Goal: Task Accomplishment & Management: Manage account settings

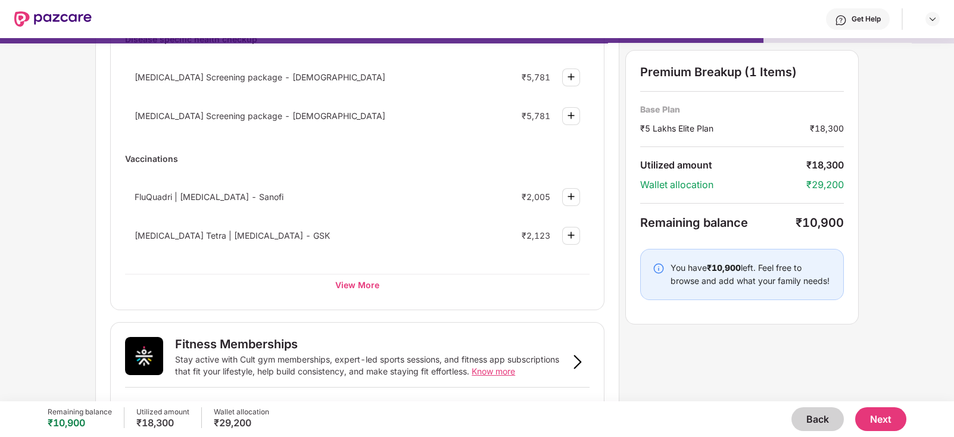
scroll to position [103, 0]
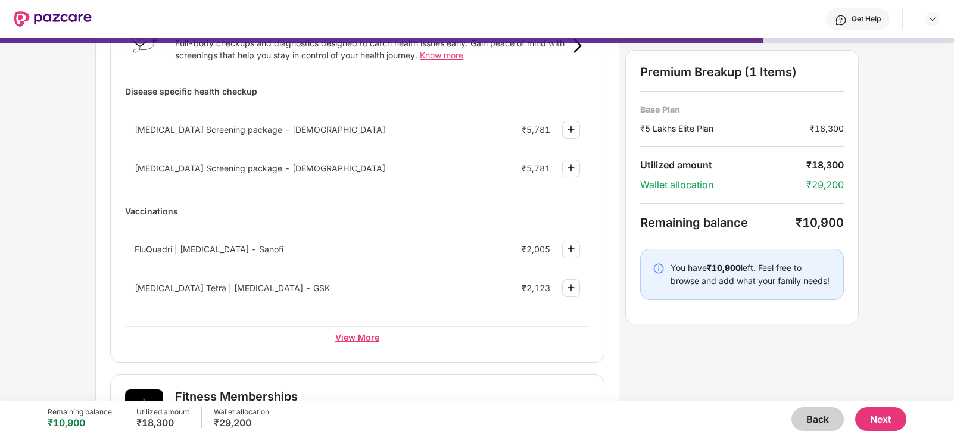
click at [379, 339] on div "View More" at bounding box center [357, 336] width 464 height 21
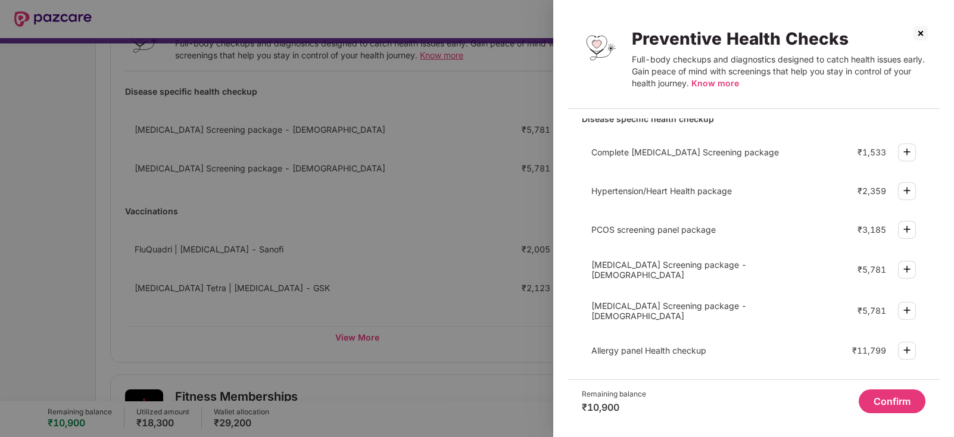
scroll to position [123, 0]
click at [442, 171] on div at bounding box center [477, 218] width 954 height 437
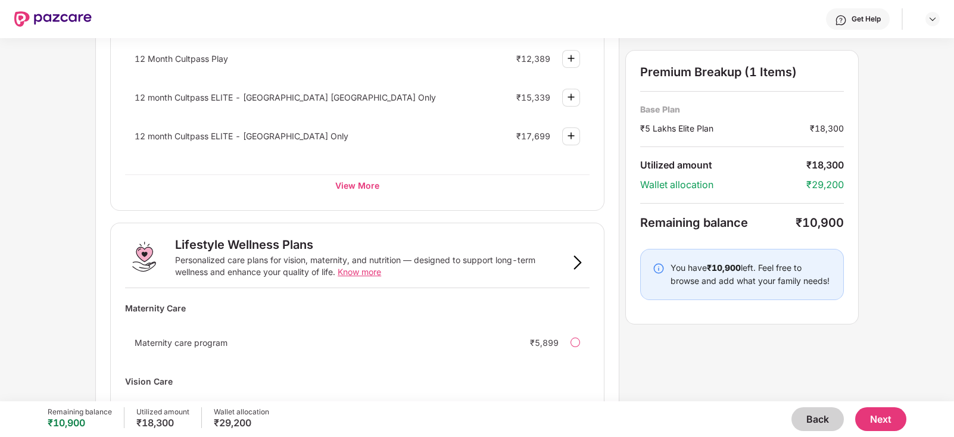
scroll to position [710, 0]
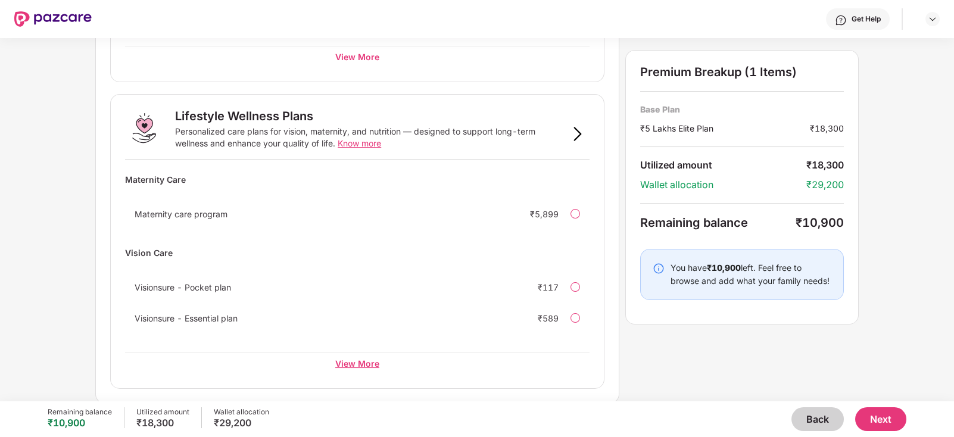
click at [358, 367] on div "View More" at bounding box center [357, 362] width 464 height 21
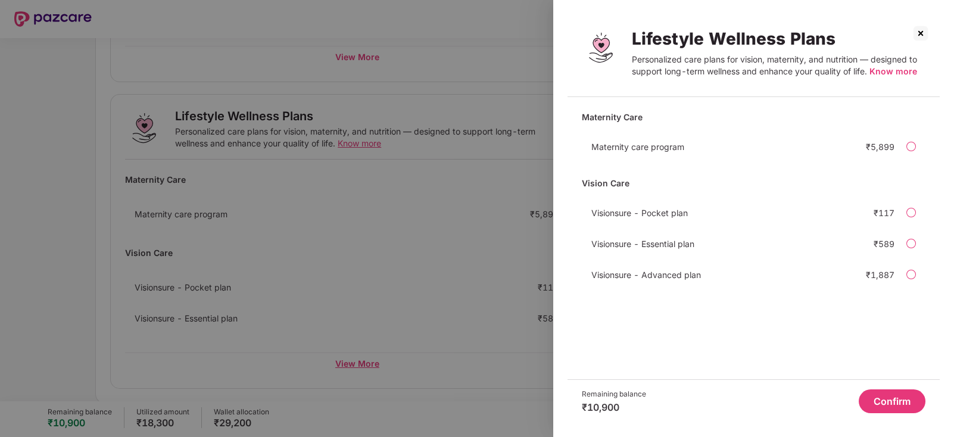
scroll to position [0, 0]
click at [919, 34] on img at bounding box center [920, 33] width 19 height 19
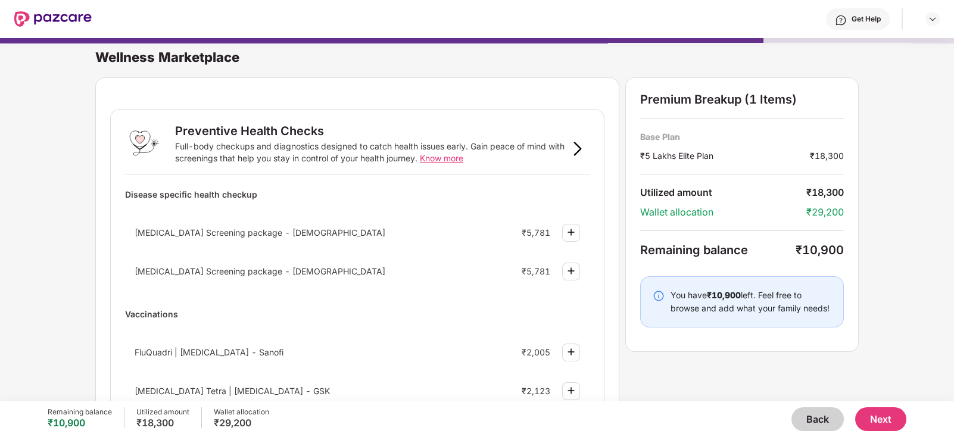
click at [812, 417] on button "Back" at bounding box center [817, 419] width 52 height 24
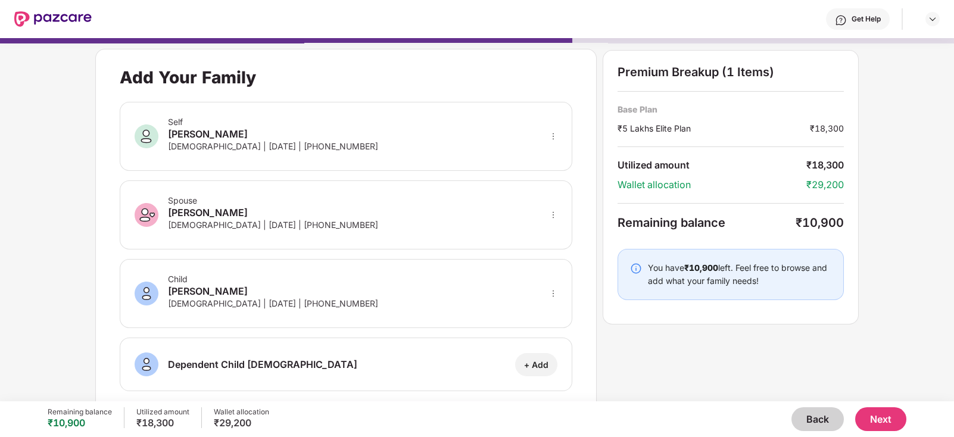
click at [812, 417] on button "Back" at bounding box center [817, 419] width 52 height 24
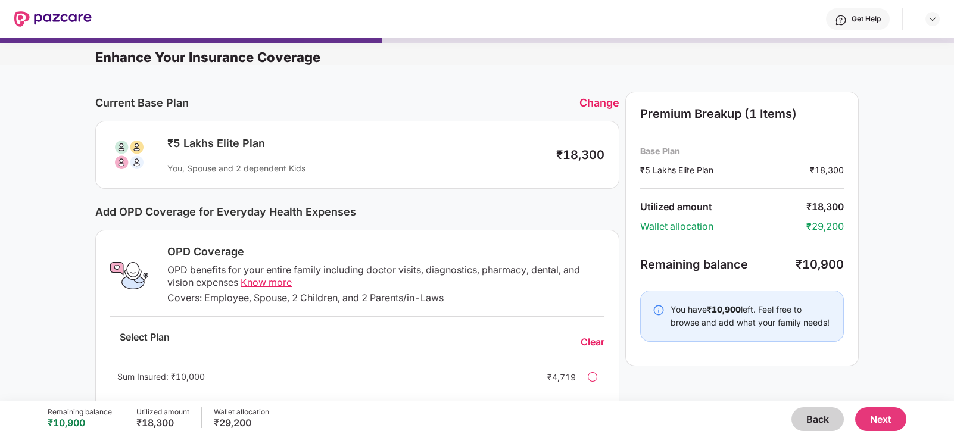
click at [812, 417] on button "Back" at bounding box center [817, 419] width 52 height 24
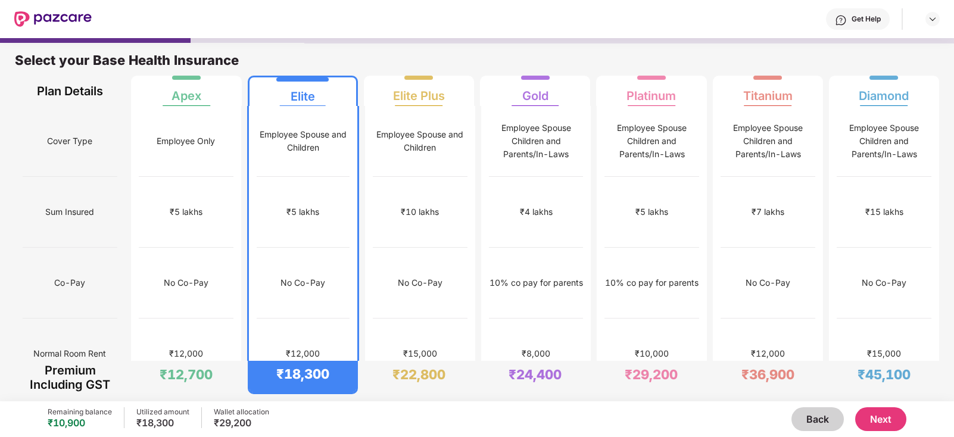
click at [573, 409] on div "Back Next" at bounding box center [587, 419] width 637 height 24
click at [443, 318] on div "₹15,000" at bounding box center [419, 353] width 93 height 71
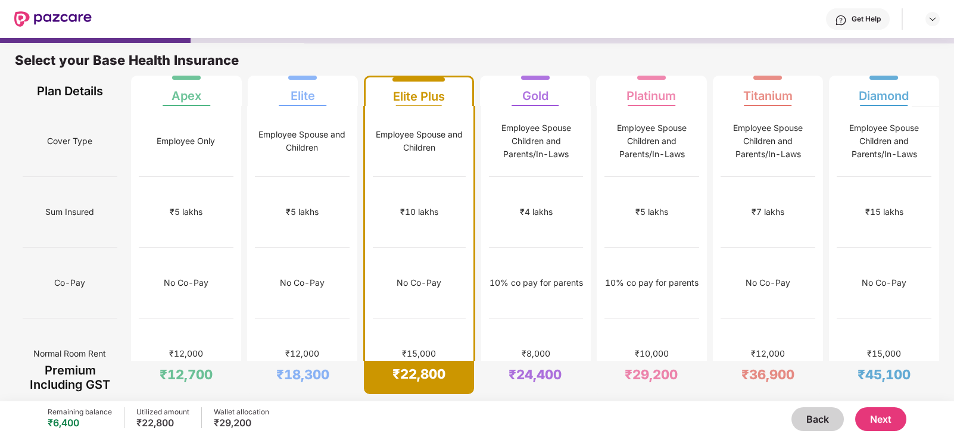
click at [881, 415] on button "Next" at bounding box center [880, 419] width 51 height 24
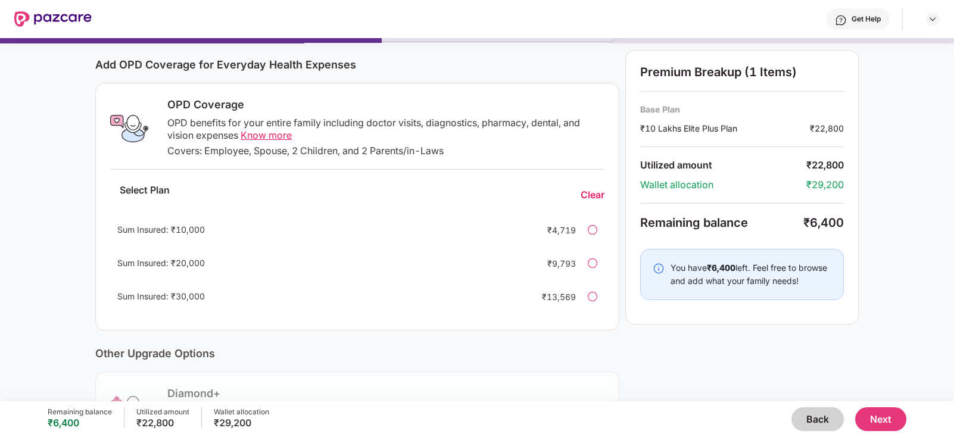
scroll to position [151, 0]
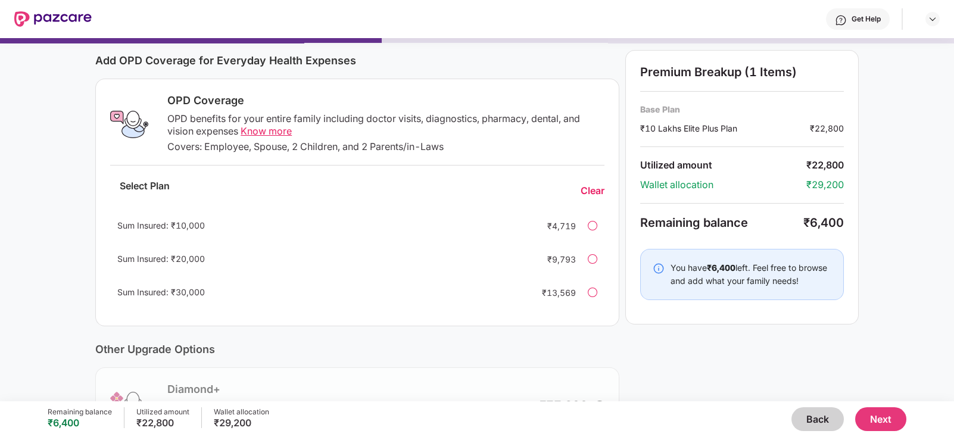
click at [592, 226] on div at bounding box center [593, 226] width 10 height 10
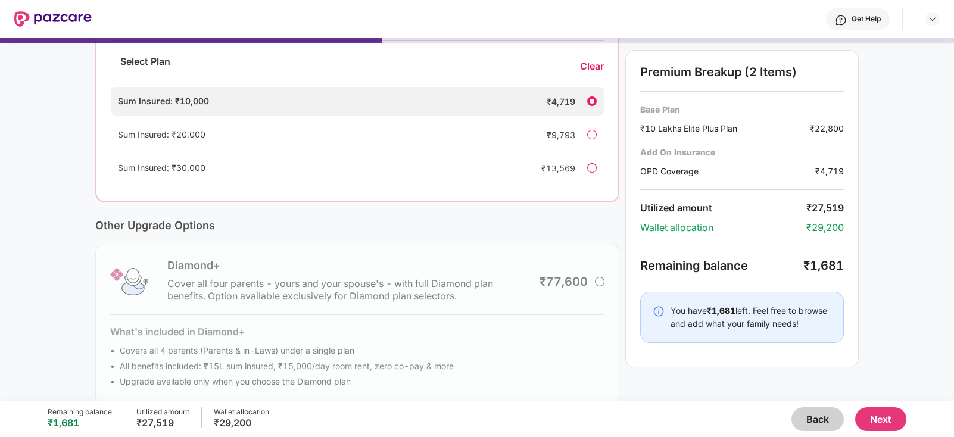
scroll to position [294, 0]
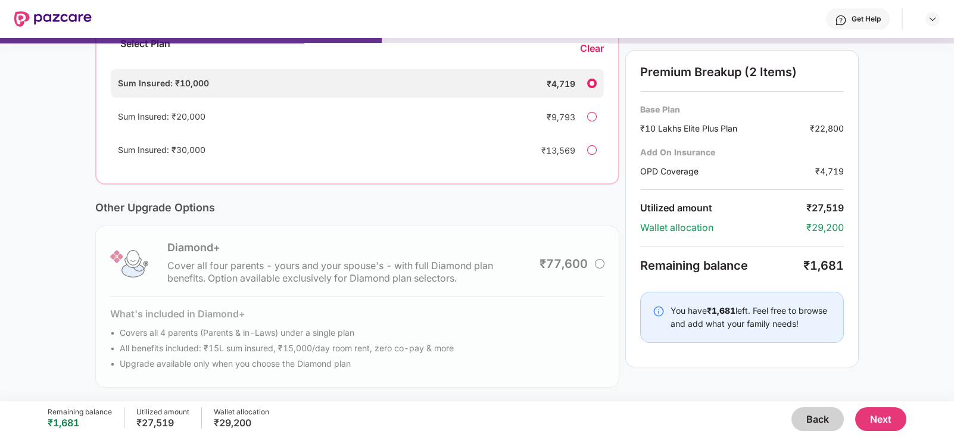
click at [885, 415] on button "Next" at bounding box center [880, 419] width 51 height 24
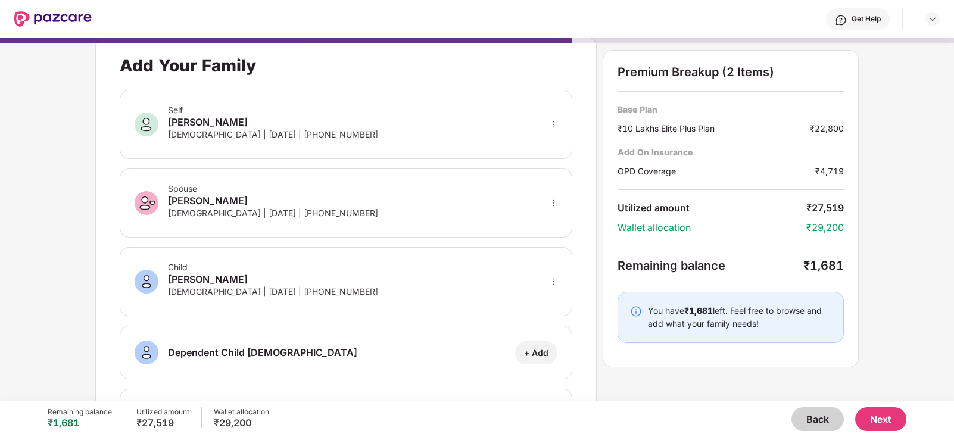
scroll to position [0, 0]
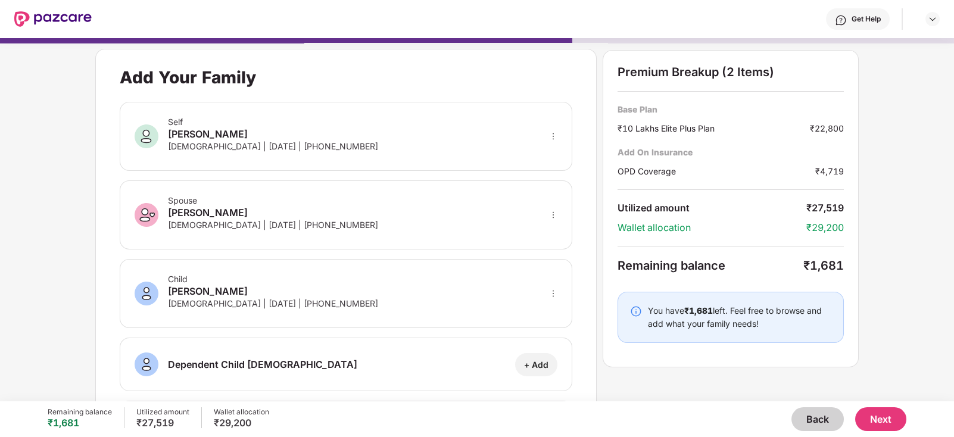
click at [872, 417] on button "Next" at bounding box center [880, 419] width 51 height 24
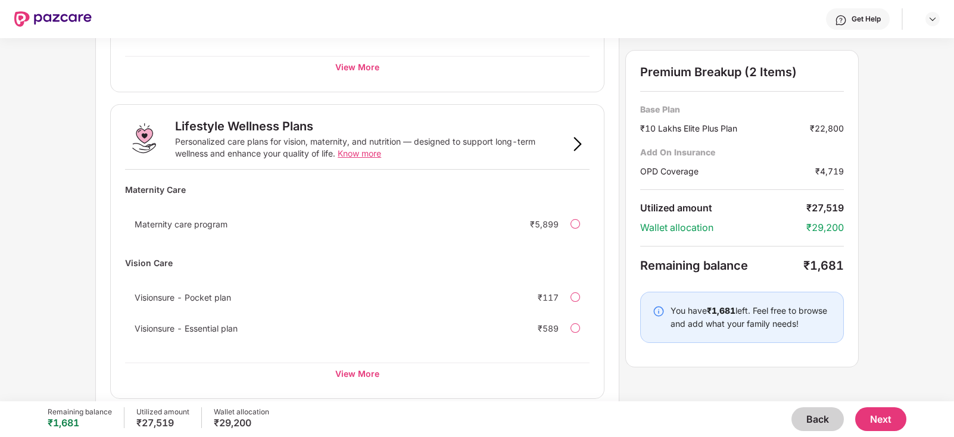
scroll to position [710, 0]
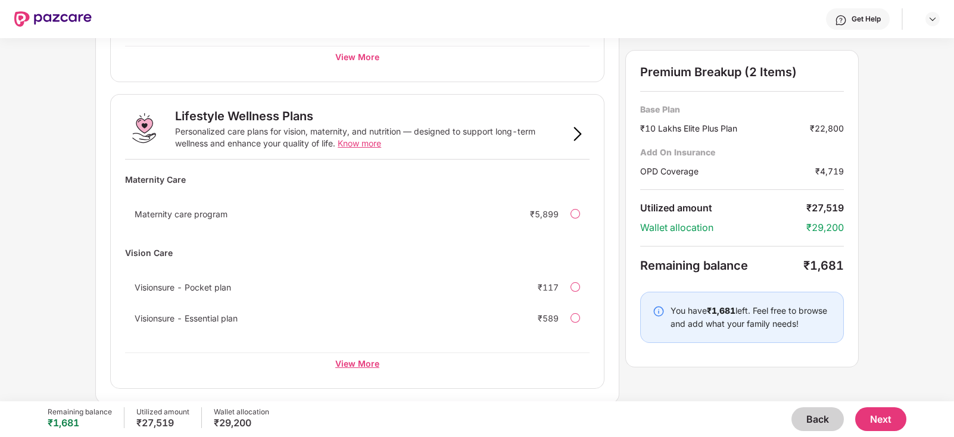
click at [354, 358] on div "View More" at bounding box center [357, 362] width 464 height 21
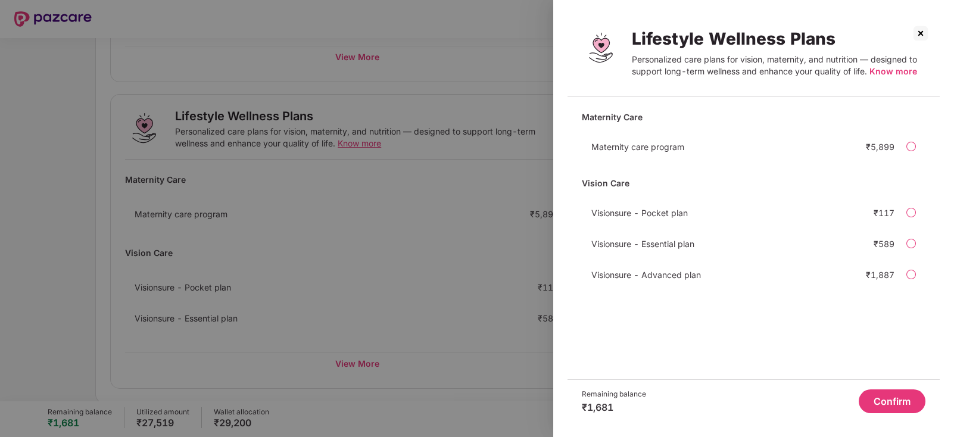
click at [912, 243] on div at bounding box center [911, 244] width 10 height 10
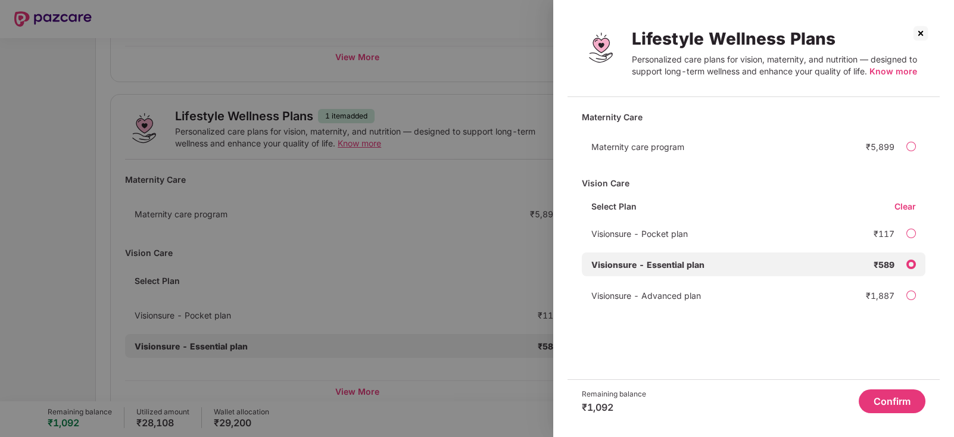
click at [910, 296] on div at bounding box center [911, 296] width 10 height 10
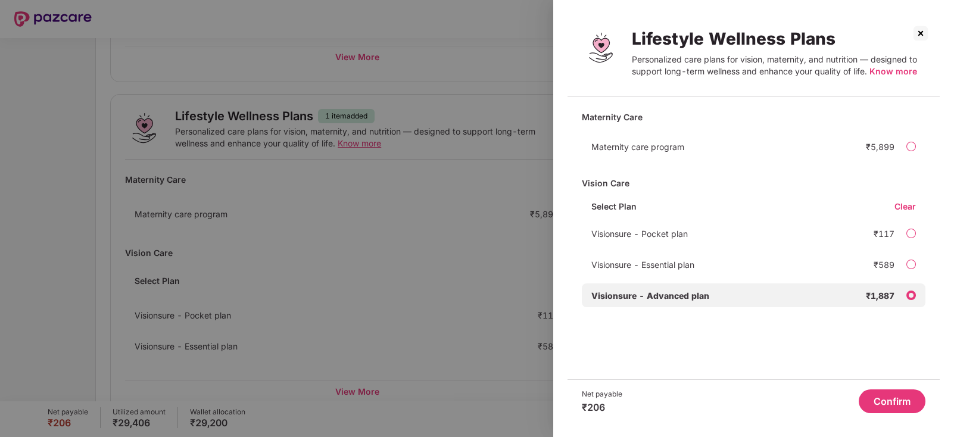
click at [895, 72] on span "Know more" at bounding box center [893, 71] width 48 height 10
click at [890, 398] on button "Confirm" at bounding box center [891, 401] width 67 height 24
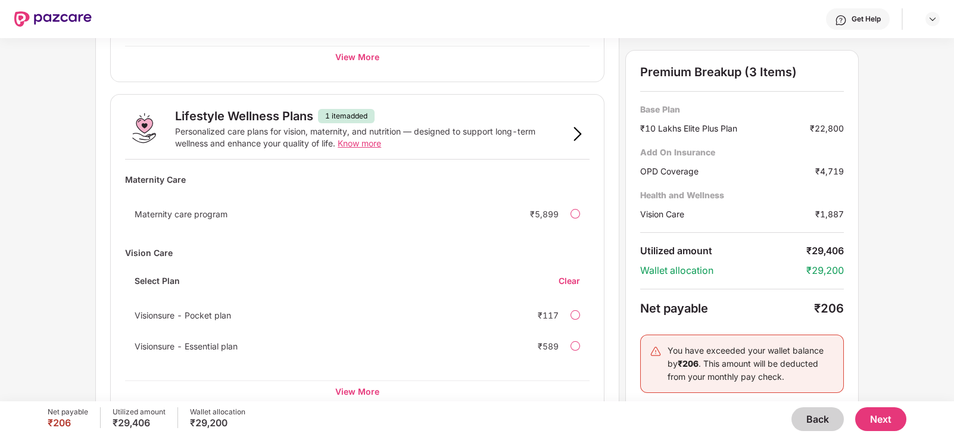
scroll to position [738, 0]
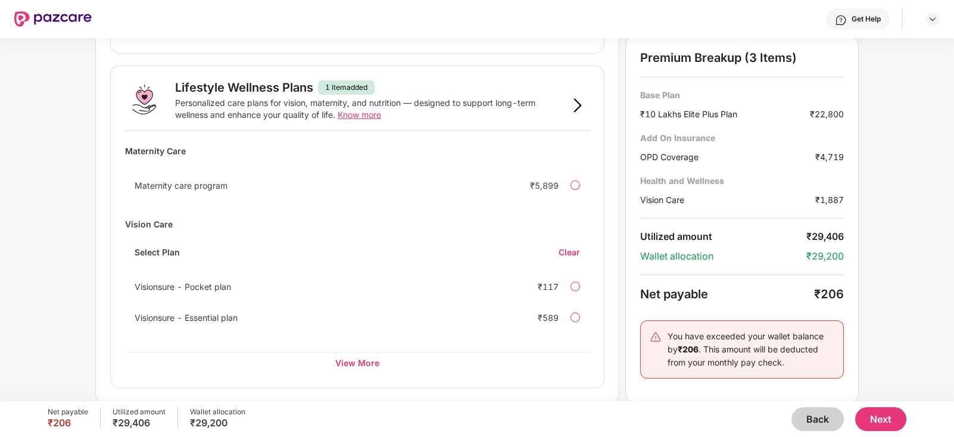
click at [878, 416] on button "Next" at bounding box center [880, 419] width 51 height 24
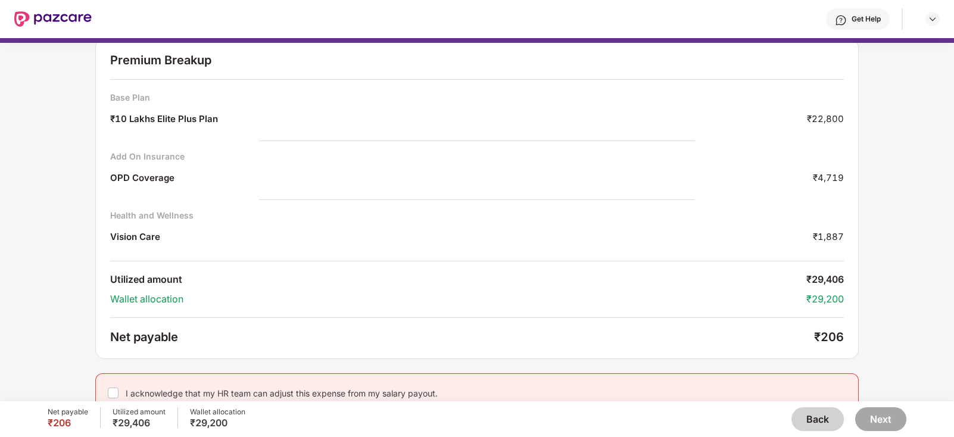
scroll to position [48, 0]
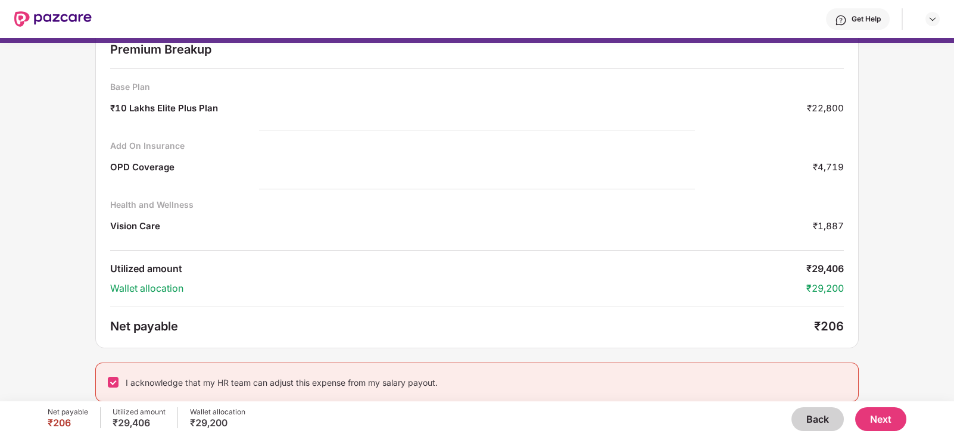
click at [882, 417] on button "Next" at bounding box center [880, 419] width 51 height 24
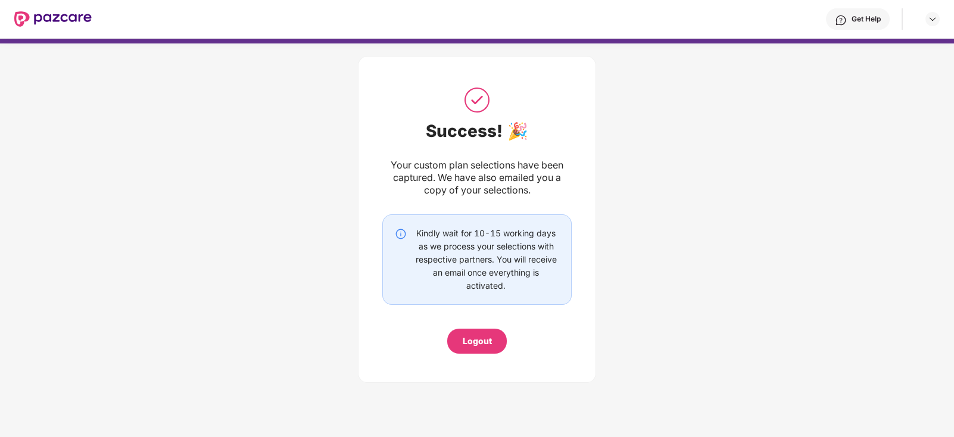
click at [473, 338] on div "Logout" at bounding box center [477, 341] width 29 height 13
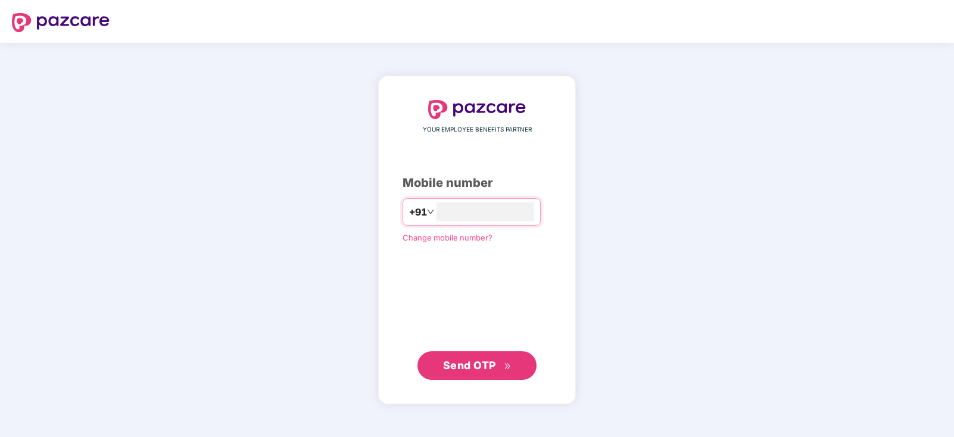
type input "**********"
click at [478, 366] on span "Send OTP" at bounding box center [469, 365] width 53 height 13
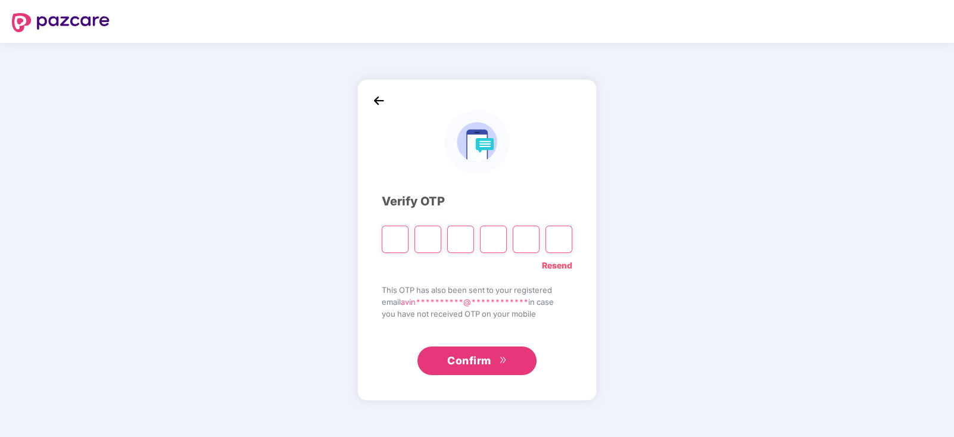
type input "*"
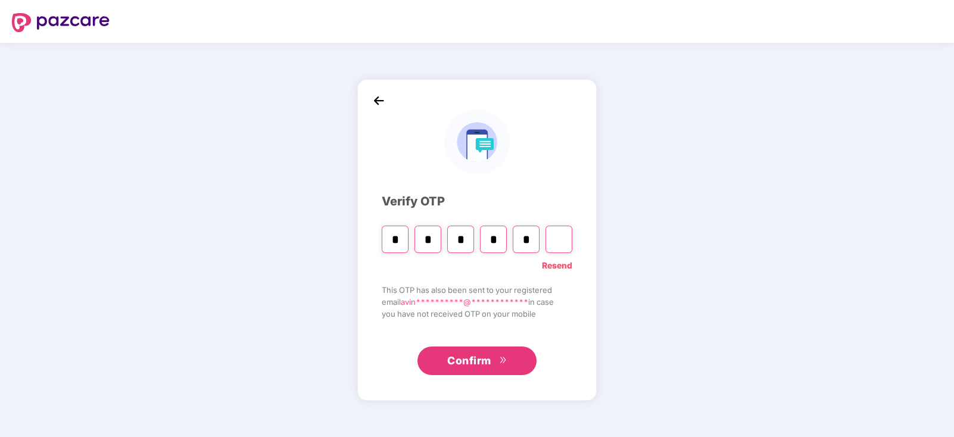
type input "*"
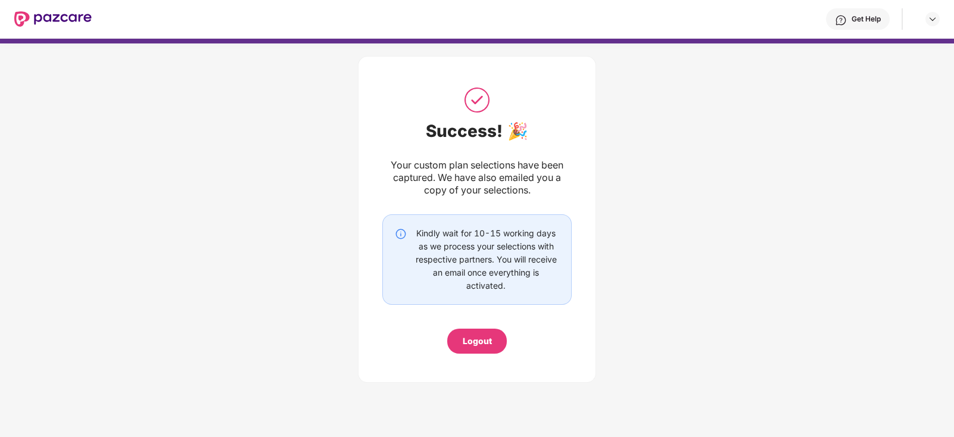
click at [474, 345] on div "Logout" at bounding box center [477, 341] width 29 height 13
